Goal: Task Accomplishment & Management: Use online tool/utility

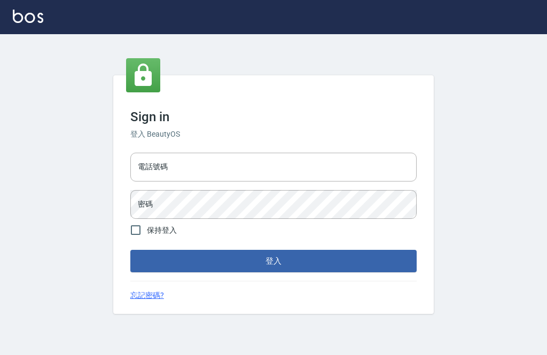
click at [327, 182] on input "電話號碼" at bounding box center [273, 167] width 286 height 29
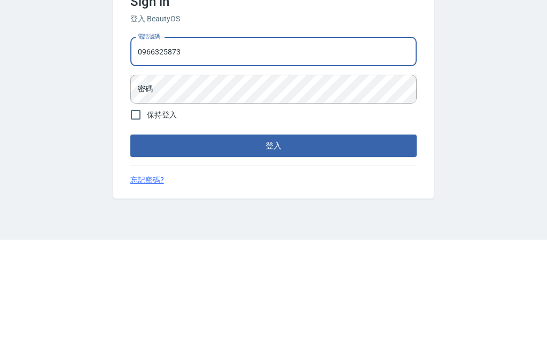
type input "0966325873"
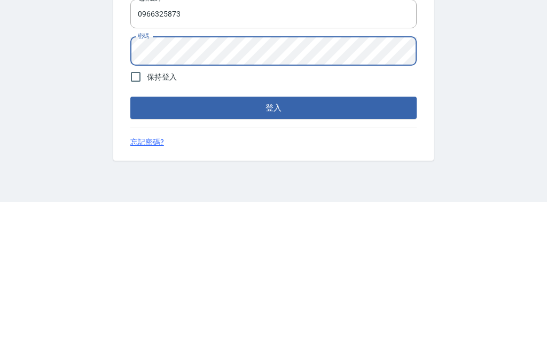
click at [211, 250] on button "登入" at bounding box center [273, 261] width 286 height 22
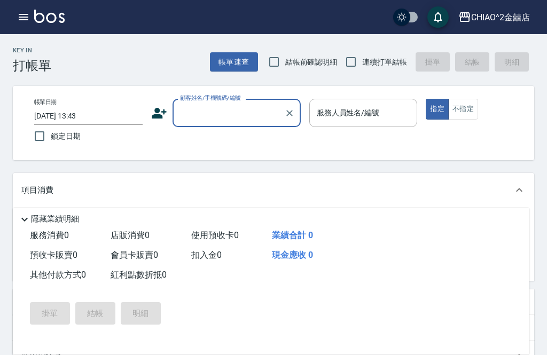
click at [236, 58] on button "帳單速查" at bounding box center [234, 62] width 48 height 20
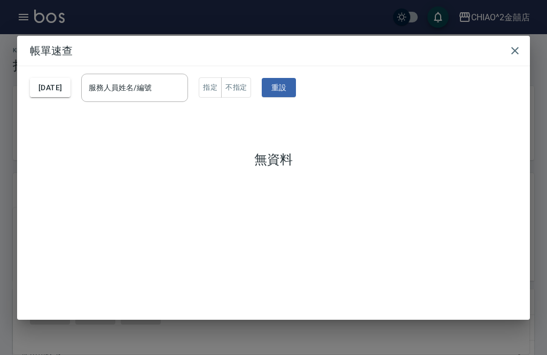
click at [71, 78] on button "2025/08/22" at bounding box center [50, 88] width 41 height 20
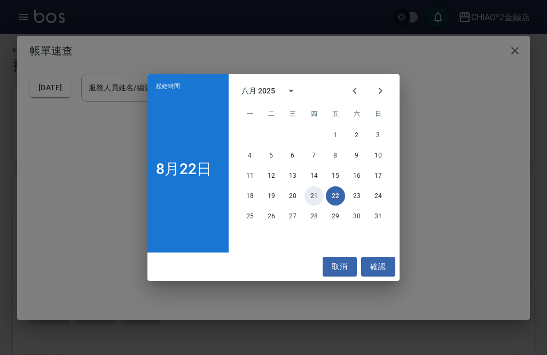
click at [317, 190] on button "21" at bounding box center [314, 195] width 19 height 19
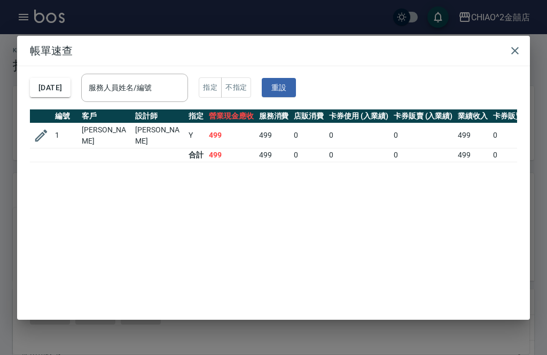
click at [40, 129] on icon "button" at bounding box center [41, 135] width 12 height 12
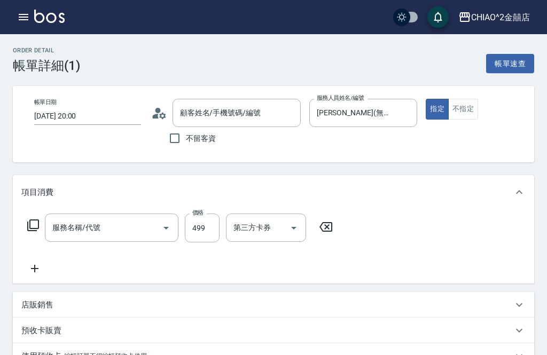
type input "2025/08/21 20:00"
type input "Jenny(無代號)"
type input "不指定剪髮"
type input "張楷杰/0982198489/null"
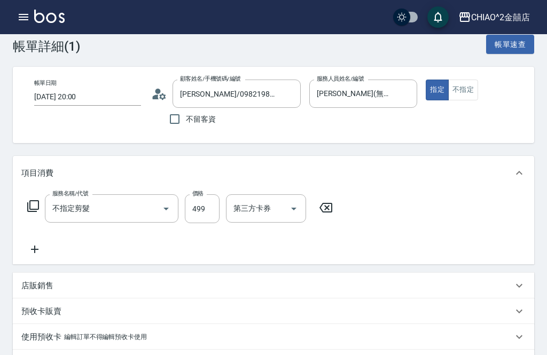
click at [464, 91] on button "不指定" at bounding box center [463, 90] width 30 height 21
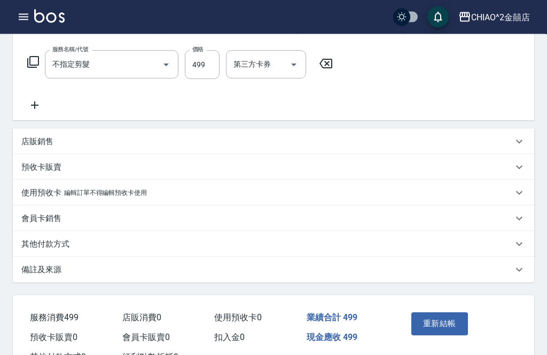
scroll to position [163, 0]
click at [441, 324] on button "重新結帳" at bounding box center [439, 324] width 57 height 22
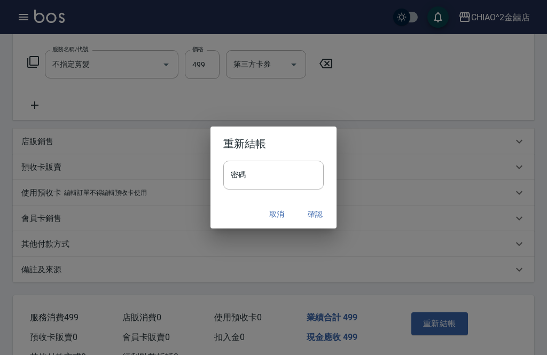
click at [302, 190] on input "密碼" at bounding box center [273, 175] width 100 height 29
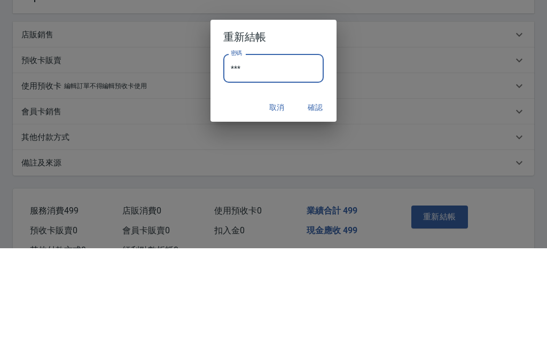
type input "****"
click at [316, 205] on button "確認" at bounding box center [315, 215] width 34 height 20
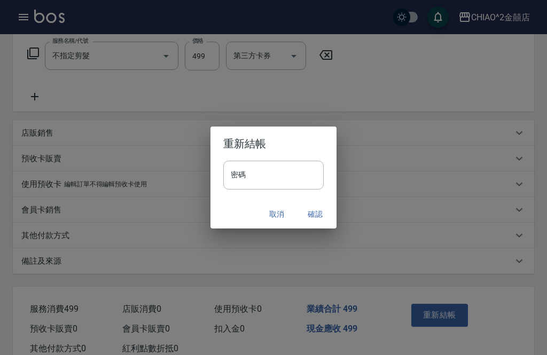
click at [279, 224] on button "取消" at bounding box center [277, 215] width 34 height 20
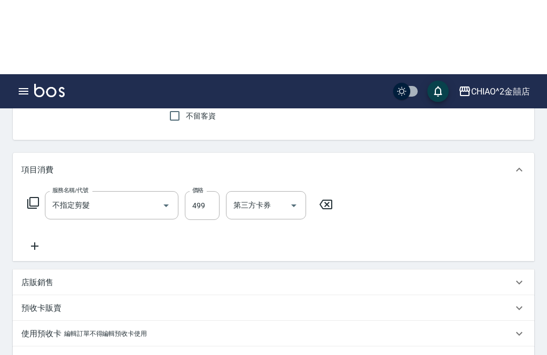
scroll to position [0, 0]
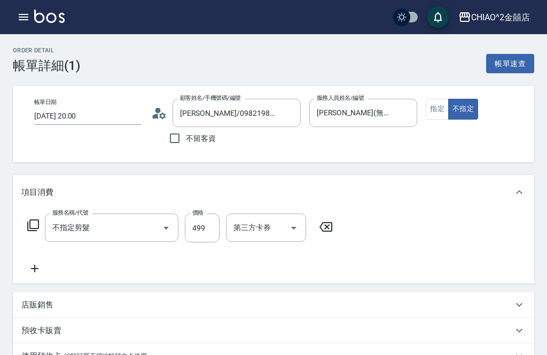
click at [509, 66] on button "帳單速查" at bounding box center [510, 64] width 48 height 20
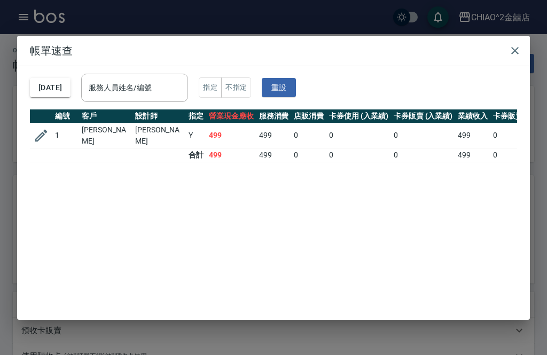
click at [45, 128] on icon "button" at bounding box center [41, 136] width 16 height 16
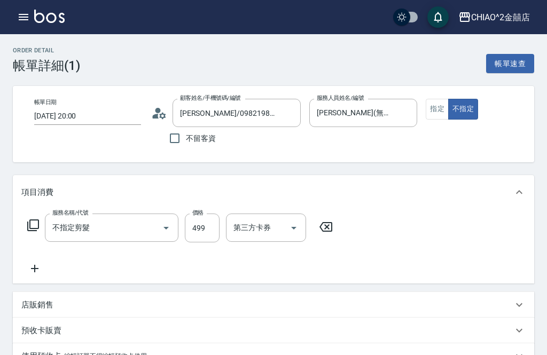
click at [30, 10] on button "button" at bounding box center [23, 16] width 21 height 21
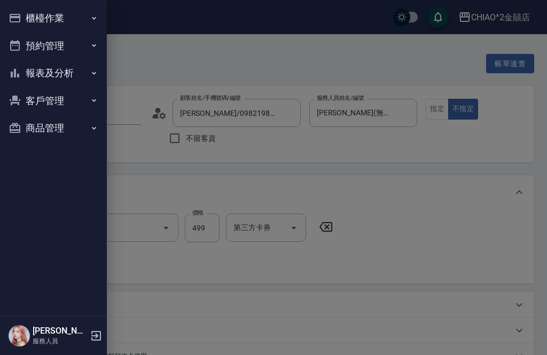
click at [216, 56] on div at bounding box center [273, 177] width 547 height 355
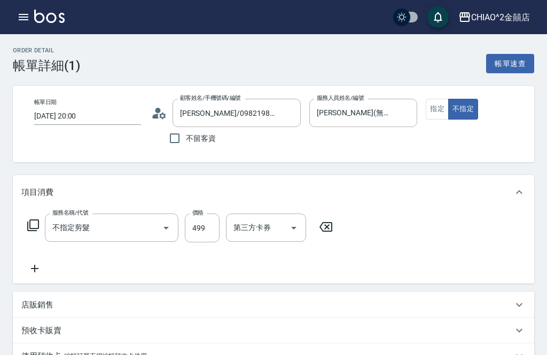
click at [520, 14] on div "CHIAO^2金囍店" at bounding box center [500, 17] width 59 height 13
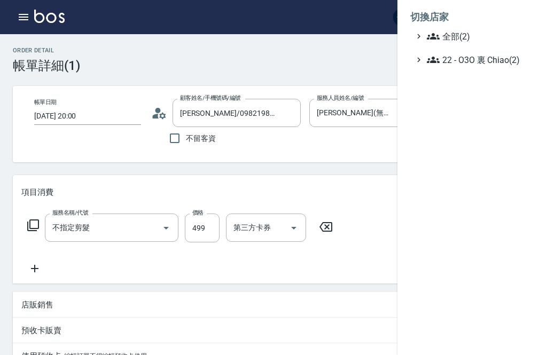
click at [481, 38] on span "全部(2)" at bounding box center [478, 36] width 103 height 13
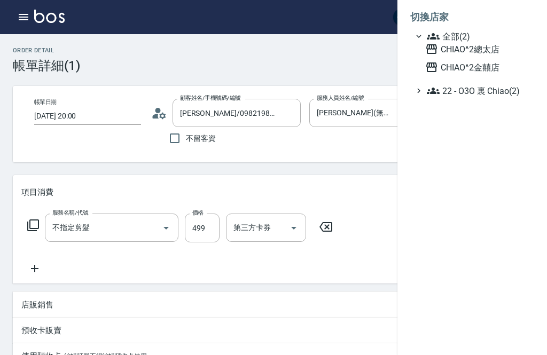
click at [466, 70] on span "CHIAO^2金囍店" at bounding box center [477, 67] width 105 height 13
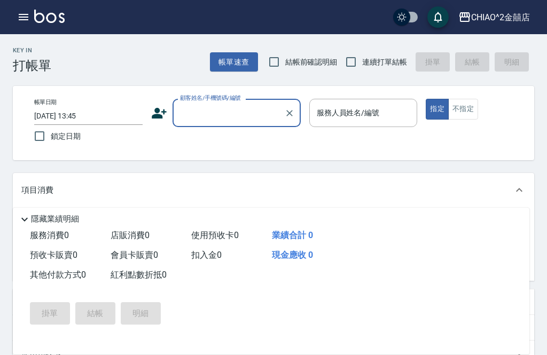
click at [19, 16] on icon "button" at bounding box center [23, 17] width 13 height 13
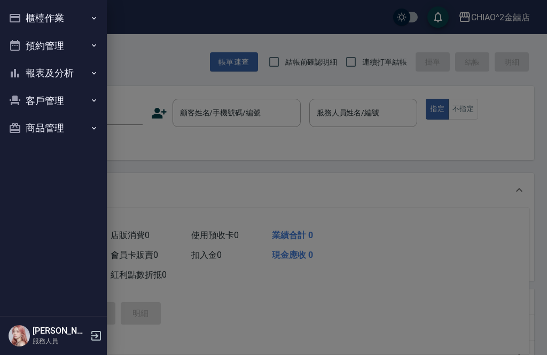
click at [77, 23] on button "櫃檯作業" at bounding box center [53, 18] width 98 height 28
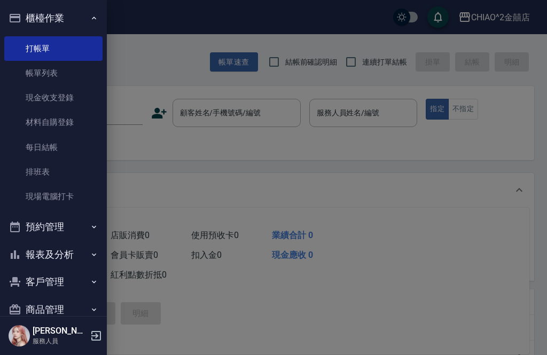
click at [76, 82] on link "帳單列表" at bounding box center [53, 73] width 98 height 25
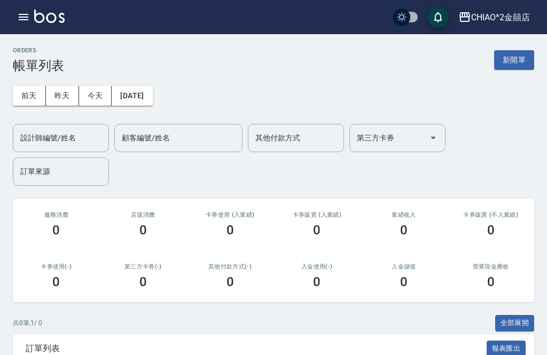
click at [62, 95] on button "昨天" at bounding box center [62, 96] width 33 height 20
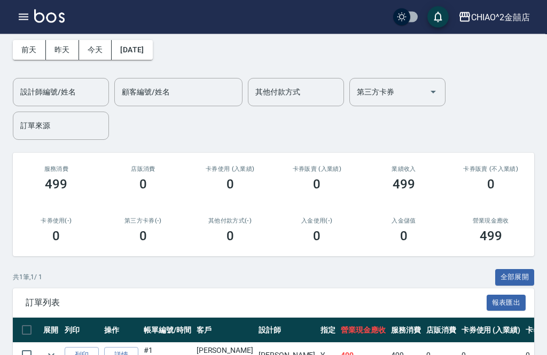
scroll to position [66, 0]
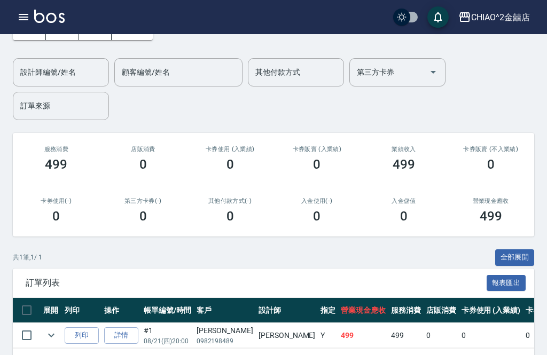
click at [133, 328] on link "詳情" at bounding box center [121, 336] width 34 height 17
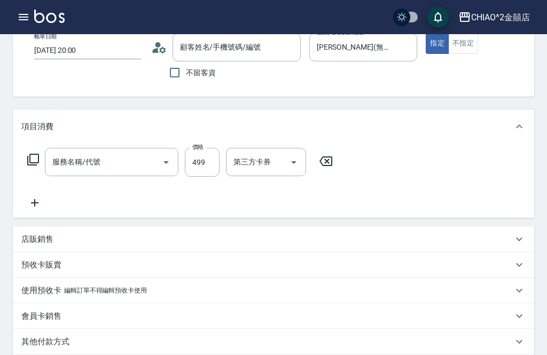
type input "[DATE] 20:00"
type input "[PERSON_NAME](無代號)"
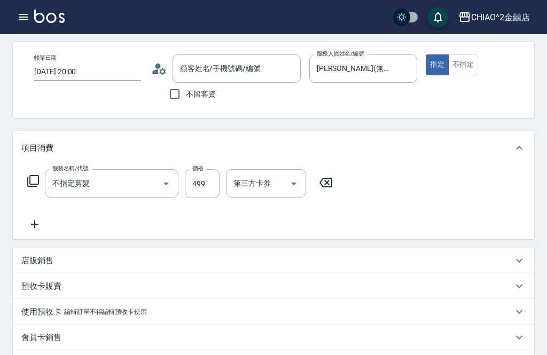
type input "不指定剪髮"
type input "[PERSON_NAME]/0982198489/null"
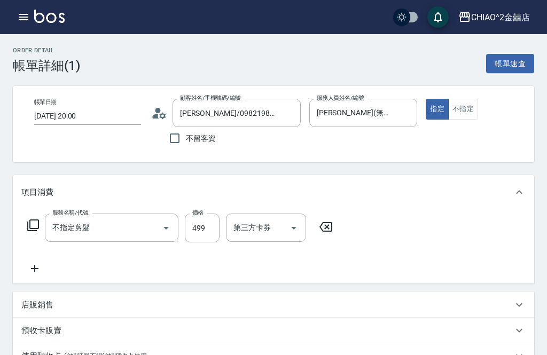
click at [462, 107] on button "不指定" at bounding box center [463, 109] width 30 height 21
click at [26, 24] on button "button" at bounding box center [23, 16] width 21 height 21
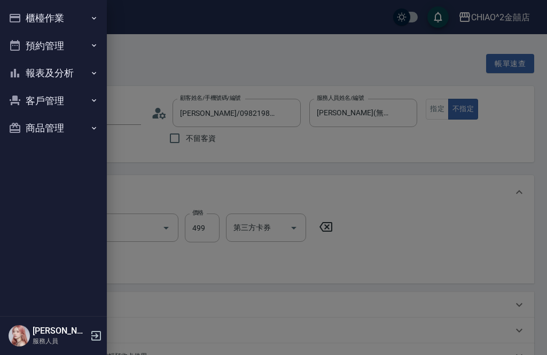
click at [446, 54] on div at bounding box center [273, 177] width 547 height 355
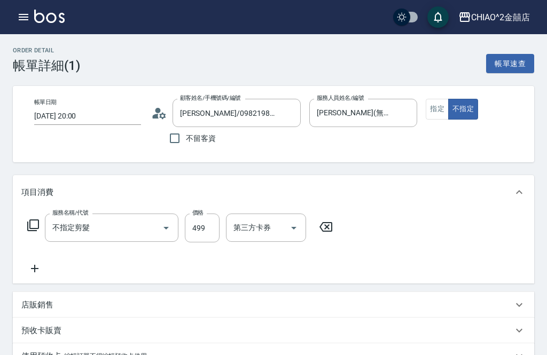
click at [519, 19] on div "CHIAO^2金囍店" at bounding box center [500, 17] width 59 height 13
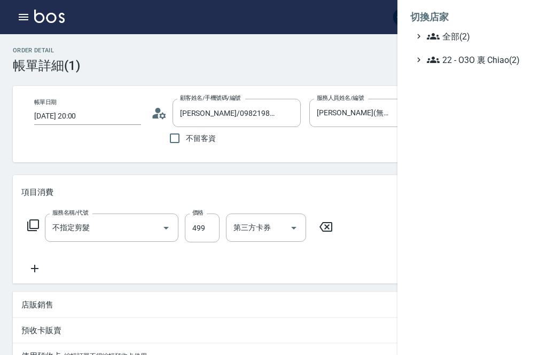
click at [475, 37] on span "全部(2)" at bounding box center [478, 36] width 103 height 13
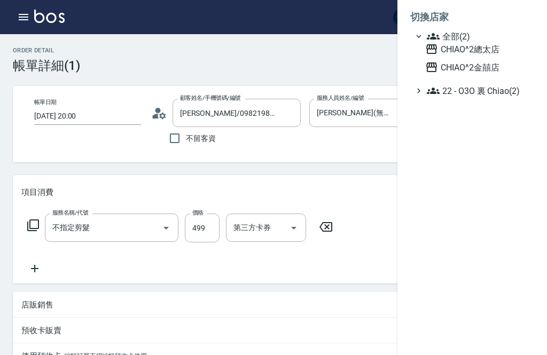
click at [501, 48] on span "CHIAO^2總太店" at bounding box center [477, 49] width 105 height 13
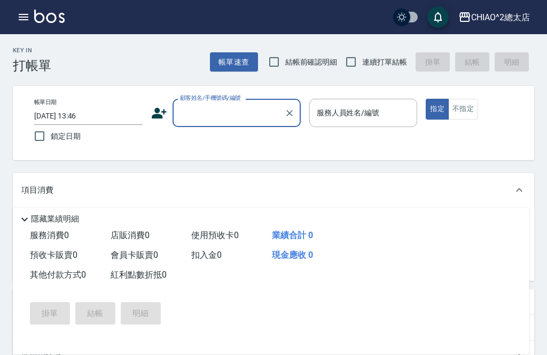
click at [523, 16] on div "CHIAO^2總太店" at bounding box center [500, 17] width 59 height 13
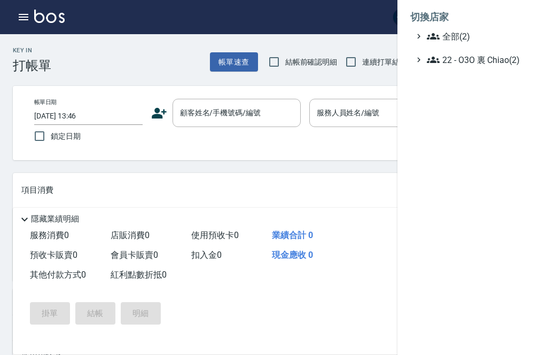
click at [497, 35] on span "全部(2)" at bounding box center [478, 36] width 103 height 13
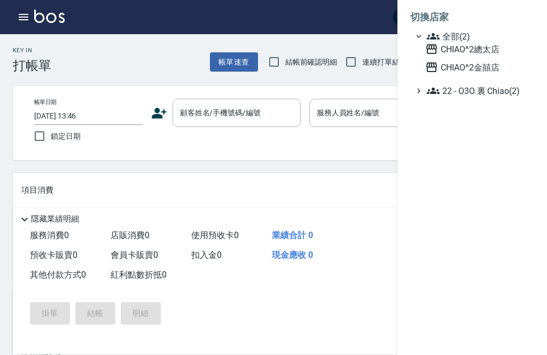
click at [495, 68] on span "CHIAO^2金囍店" at bounding box center [477, 67] width 105 height 13
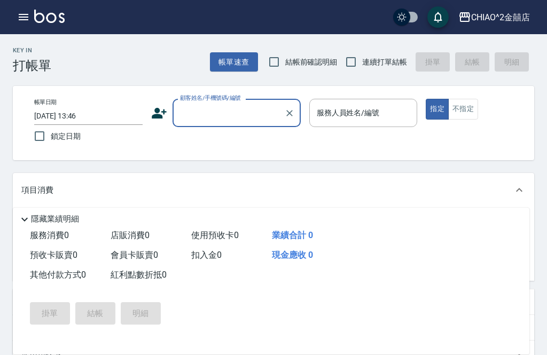
click at [61, 21] on img at bounding box center [49, 16] width 30 height 13
